Goal: Task Accomplishment & Management: Manage account settings

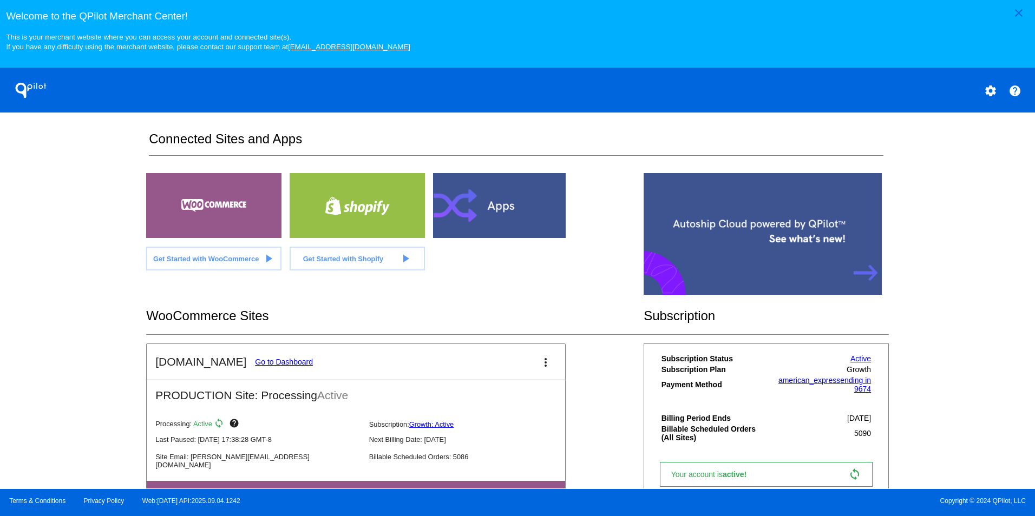
scroll to position [217, 0]
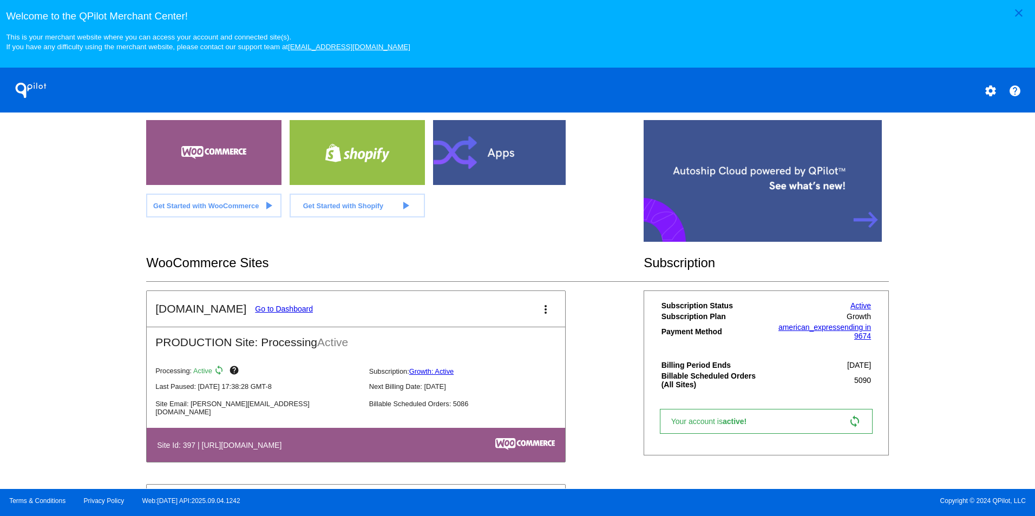
click at [263, 313] on link "Go to Dashboard" at bounding box center [284, 309] width 58 height 9
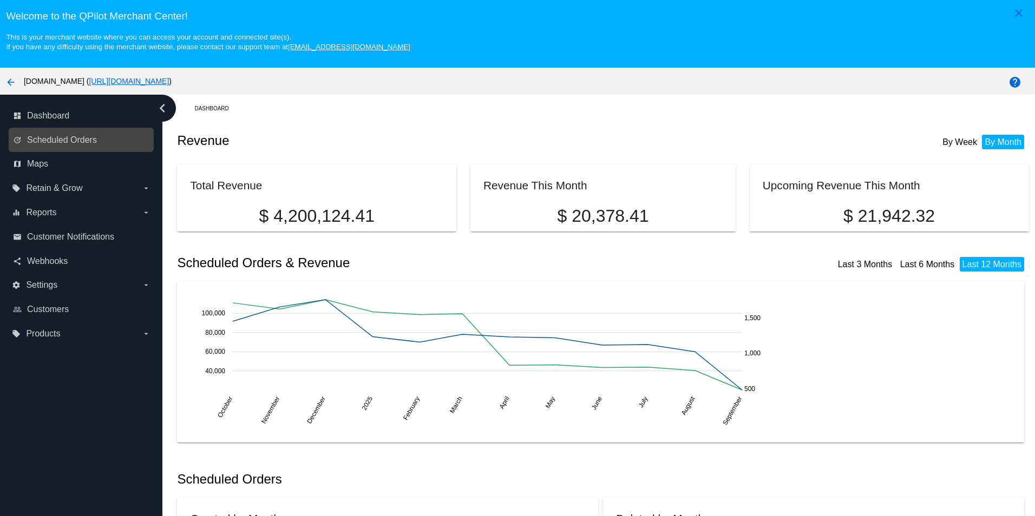
click at [87, 147] on link "update Scheduled Orders" at bounding box center [81, 140] width 137 height 17
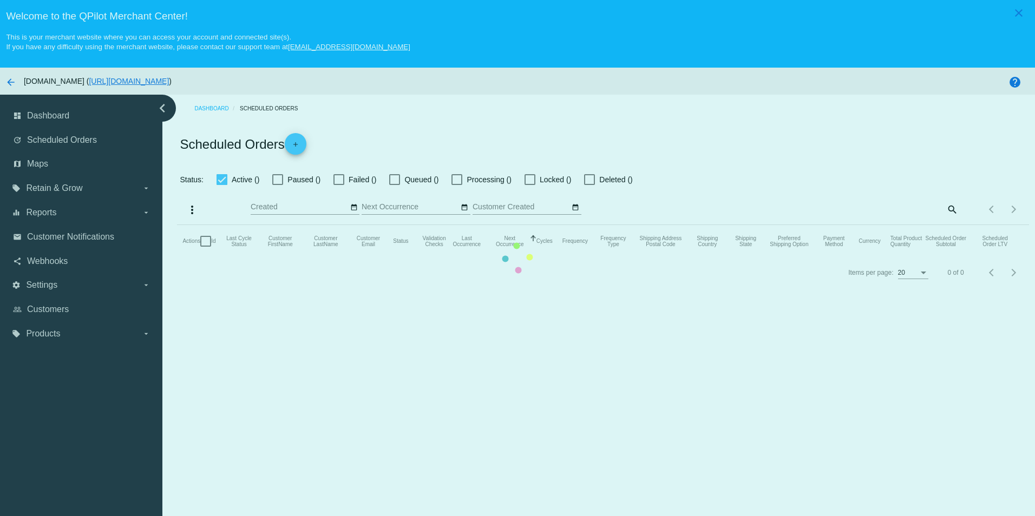
checkbox input "true"
